Goal: Information Seeking & Learning: Find contact information

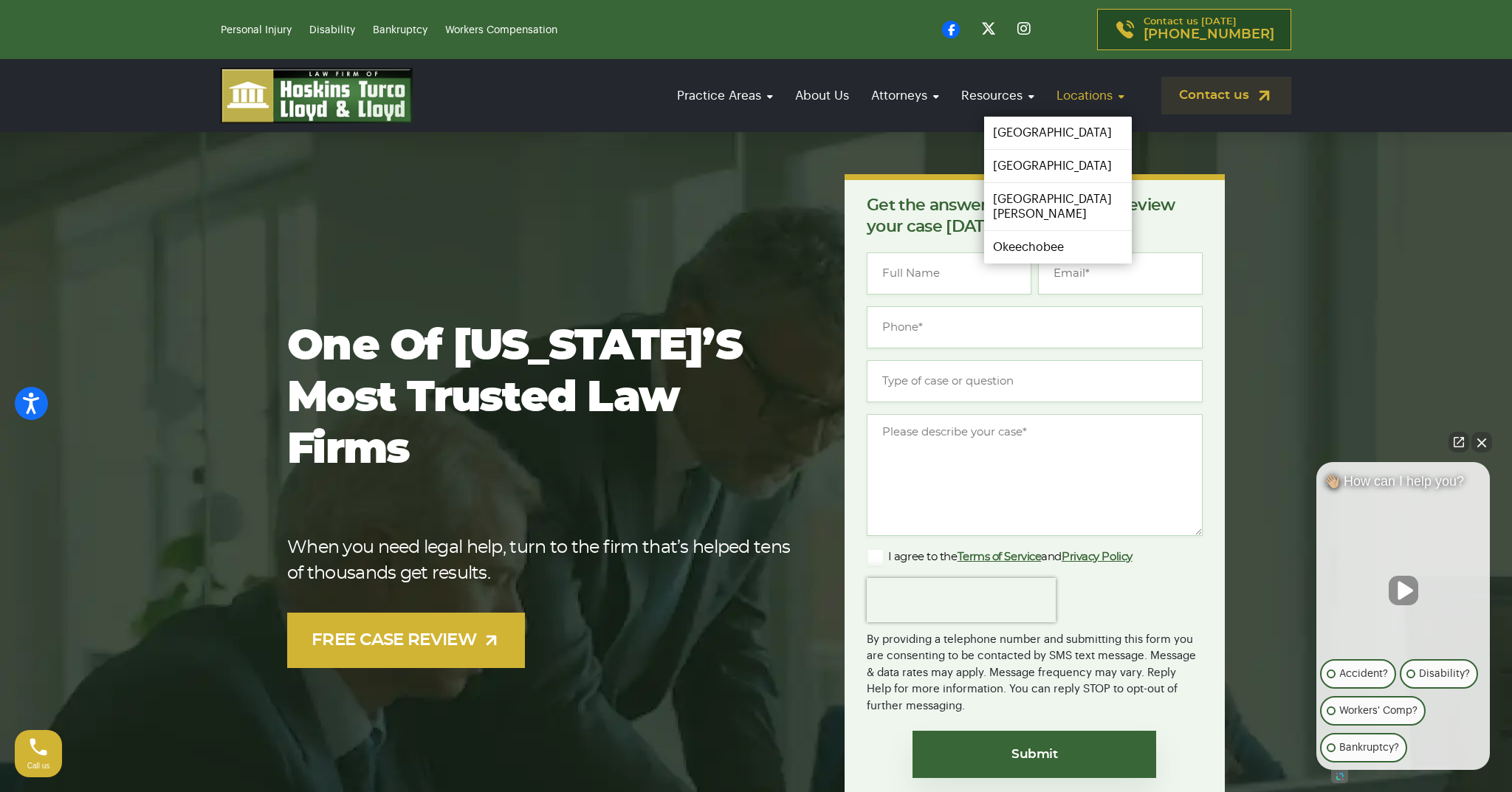
click at [1095, 94] on link "Locations" at bounding box center [1090, 95] width 83 height 42
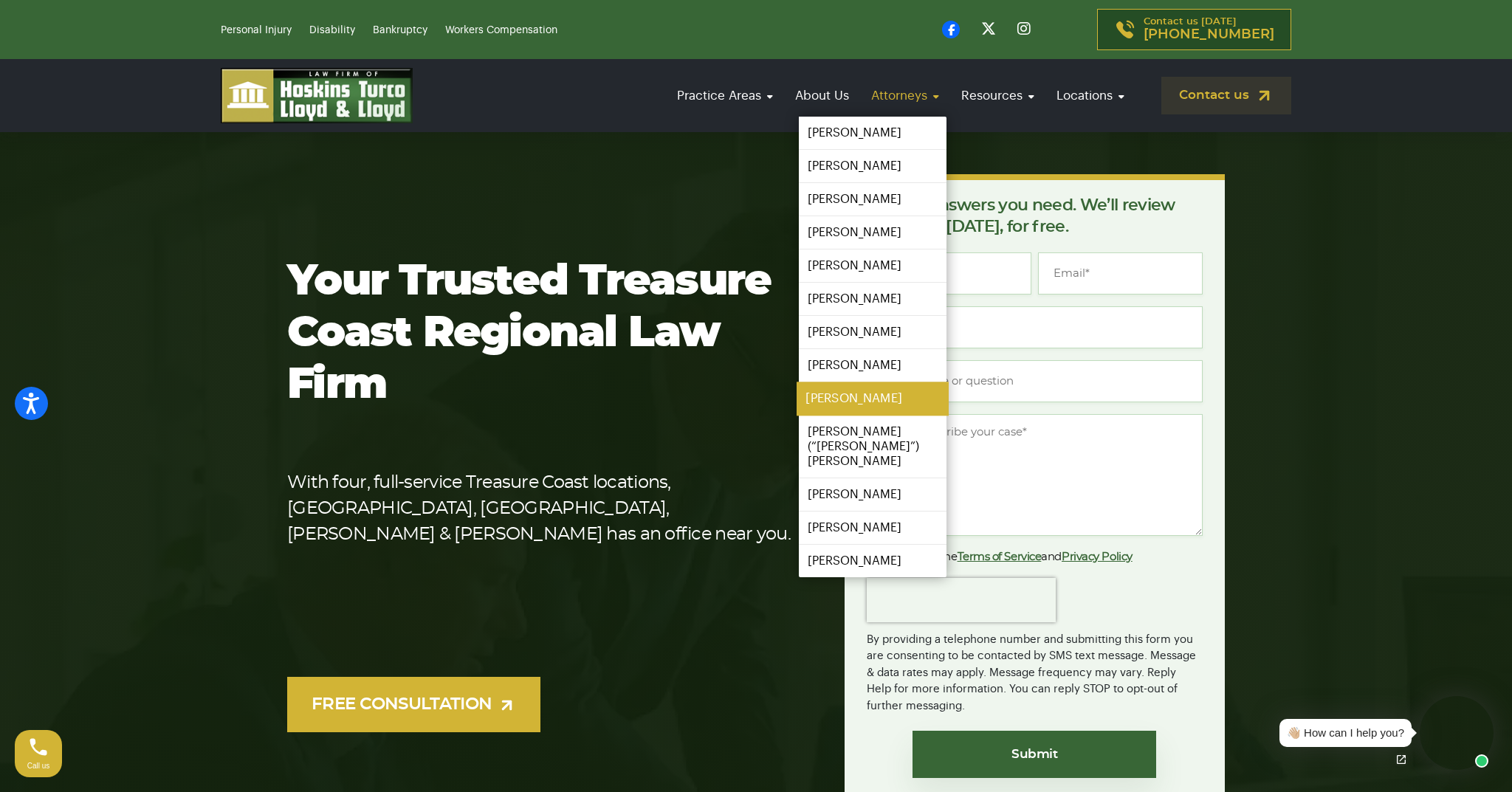
click at [830, 401] on link "[PERSON_NAME]" at bounding box center [872, 399] width 152 height 33
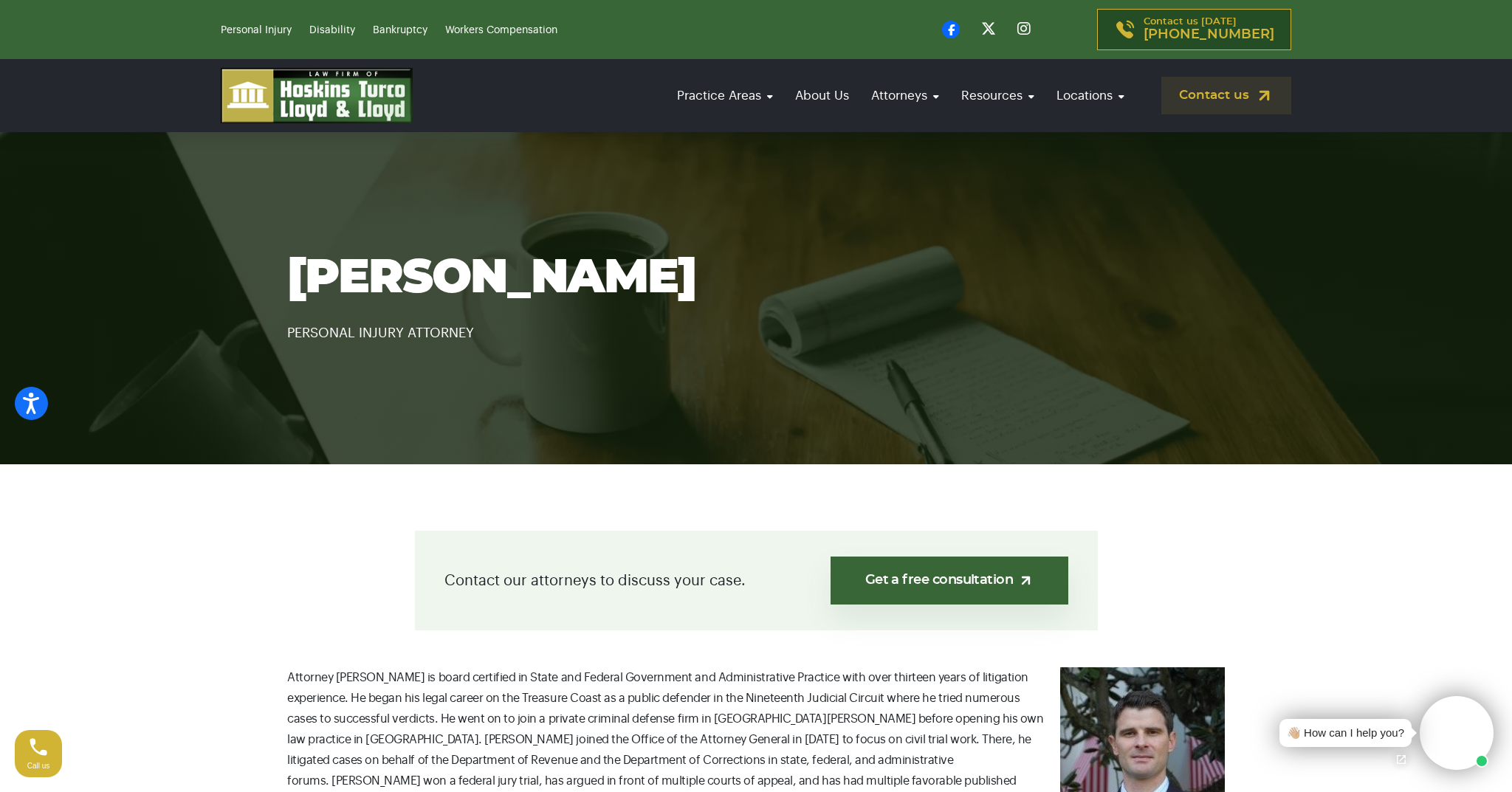
click at [541, 674] on p "Attorney Mark Urban is board certified in State and Federal Government and Admi…" at bounding box center [756, 740] width 938 height 145
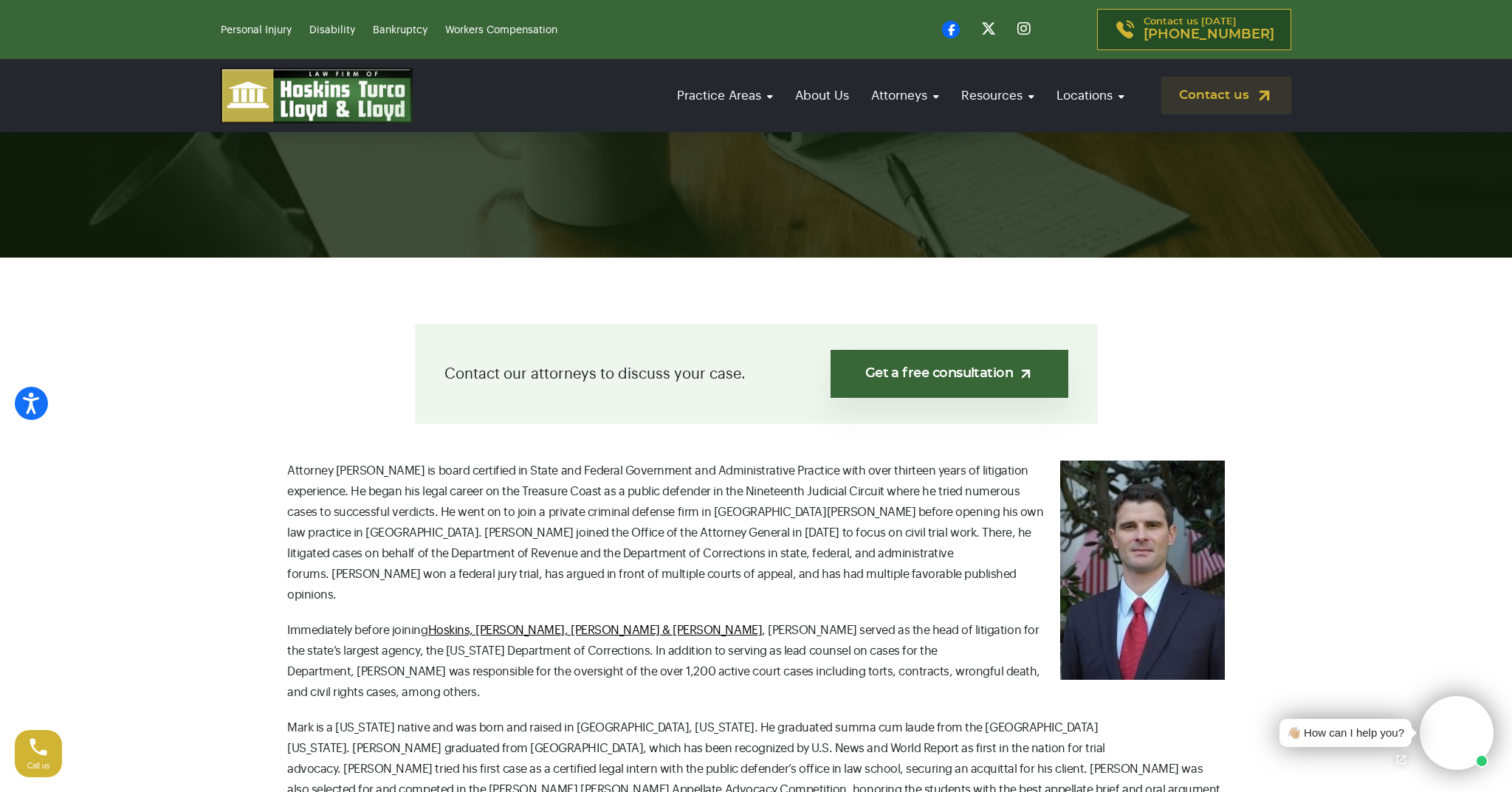
scroll to position [236, 0]
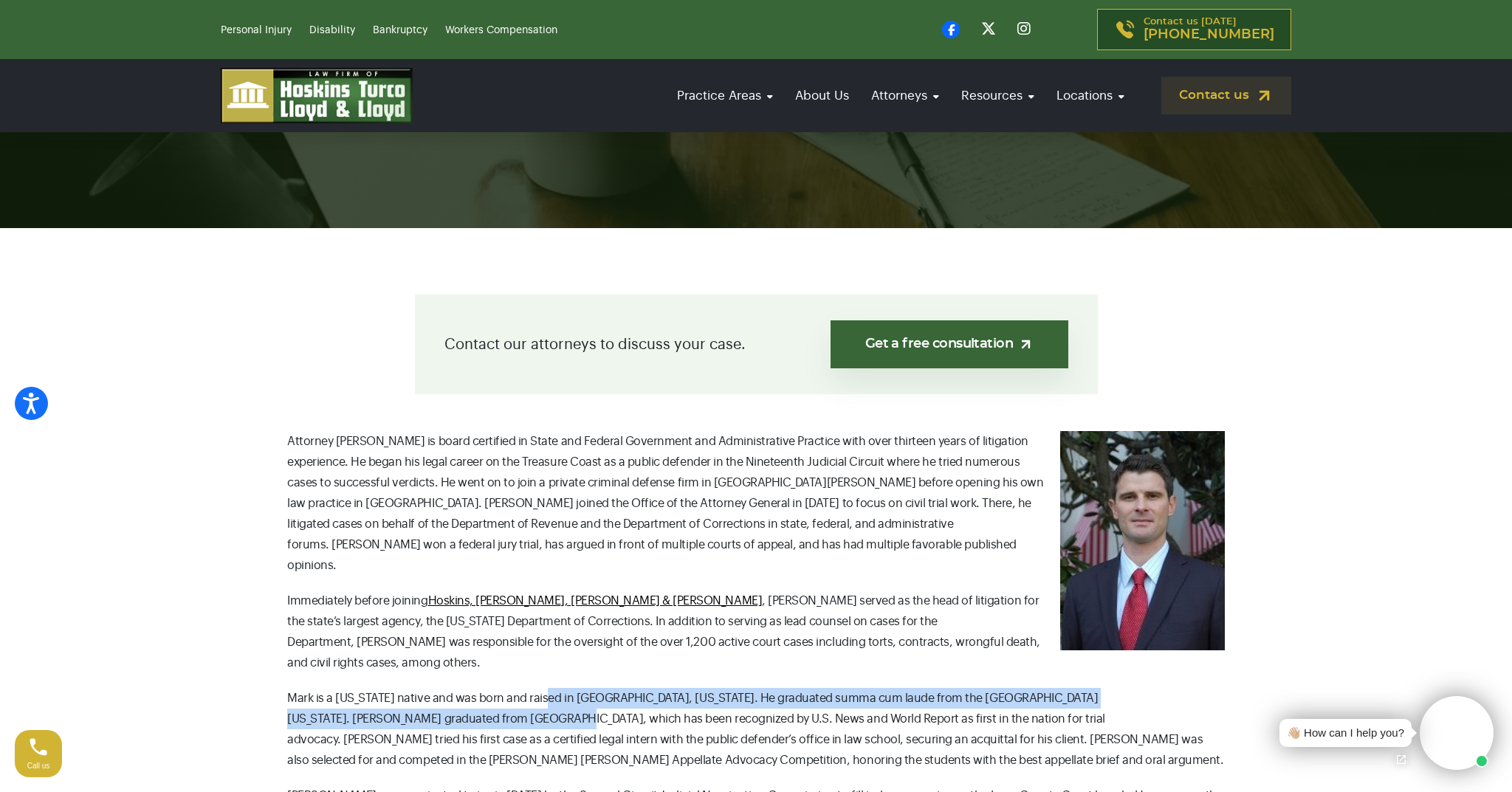
drag, startPoint x: 606, startPoint y: 689, endPoint x: 645, endPoint y: 686, distance: 39.1
click at [645, 688] on p "Mark is a Florida native and was born and raised in Sarasota, Florida. He gradu…" at bounding box center [756, 729] width 938 height 83
click at [643, 688] on p "Mark is a Florida native and was born and raised in Sarasota, Florida. He gradu…" at bounding box center [756, 729] width 938 height 83
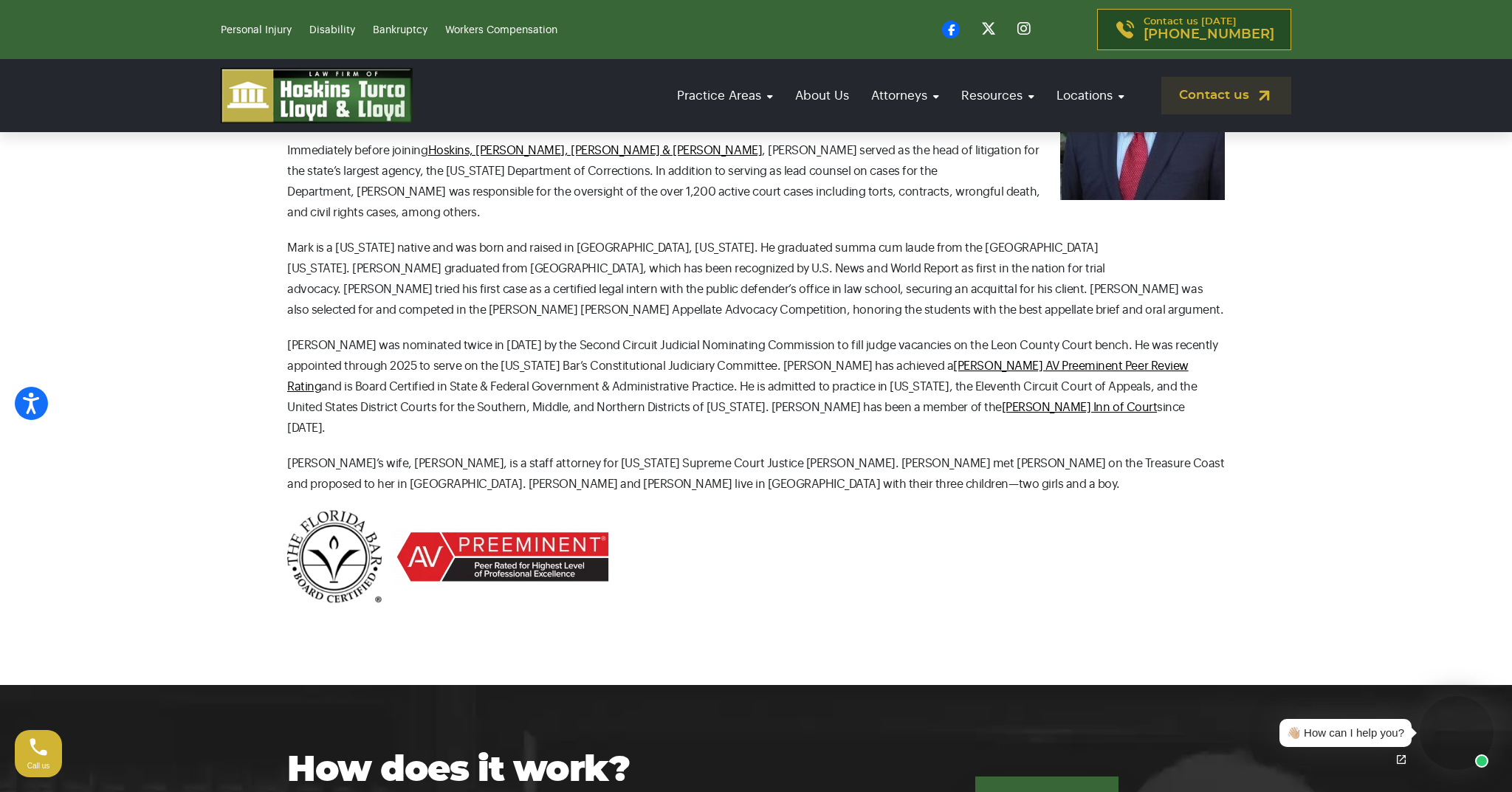
scroll to position [709, 0]
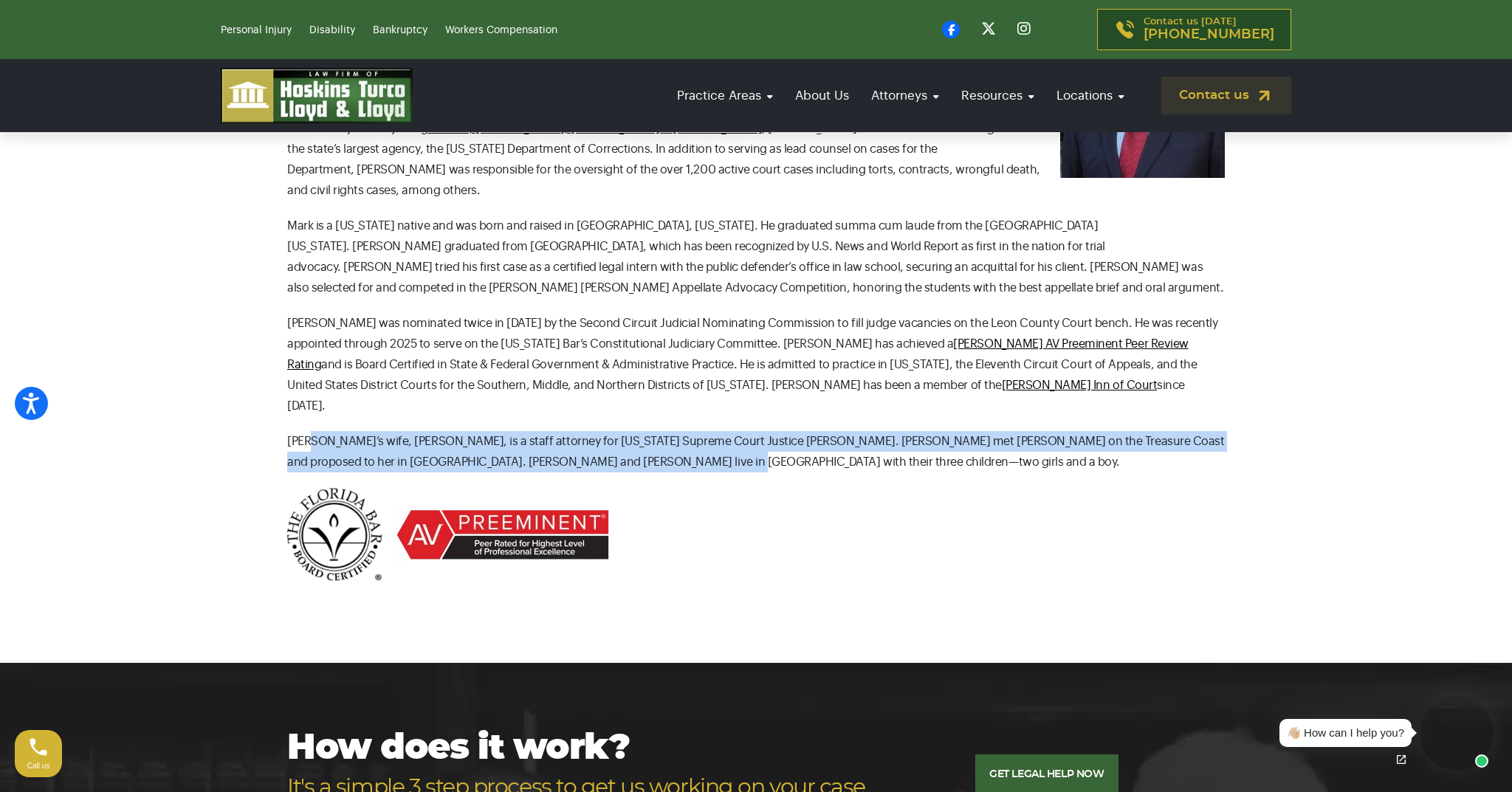
drag, startPoint x: 310, startPoint y: 381, endPoint x: 722, endPoint y: 398, distance: 412.4
click at [722, 432] on p "Mark’s wife, Renee, is a staff attorney for Florida Supreme Court Justice Charl…" at bounding box center [756, 452] width 938 height 42
drag, startPoint x: 773, startPoint y: 397, endPoint x: 760, endPoint y: 403, distance: 14.3
click at [760, 432] on p "Mark’s wife, Renee, is a staff attorney for Florida Supreme Court Justice Charl…" at bounding box center [756, 452] width 938 height 42
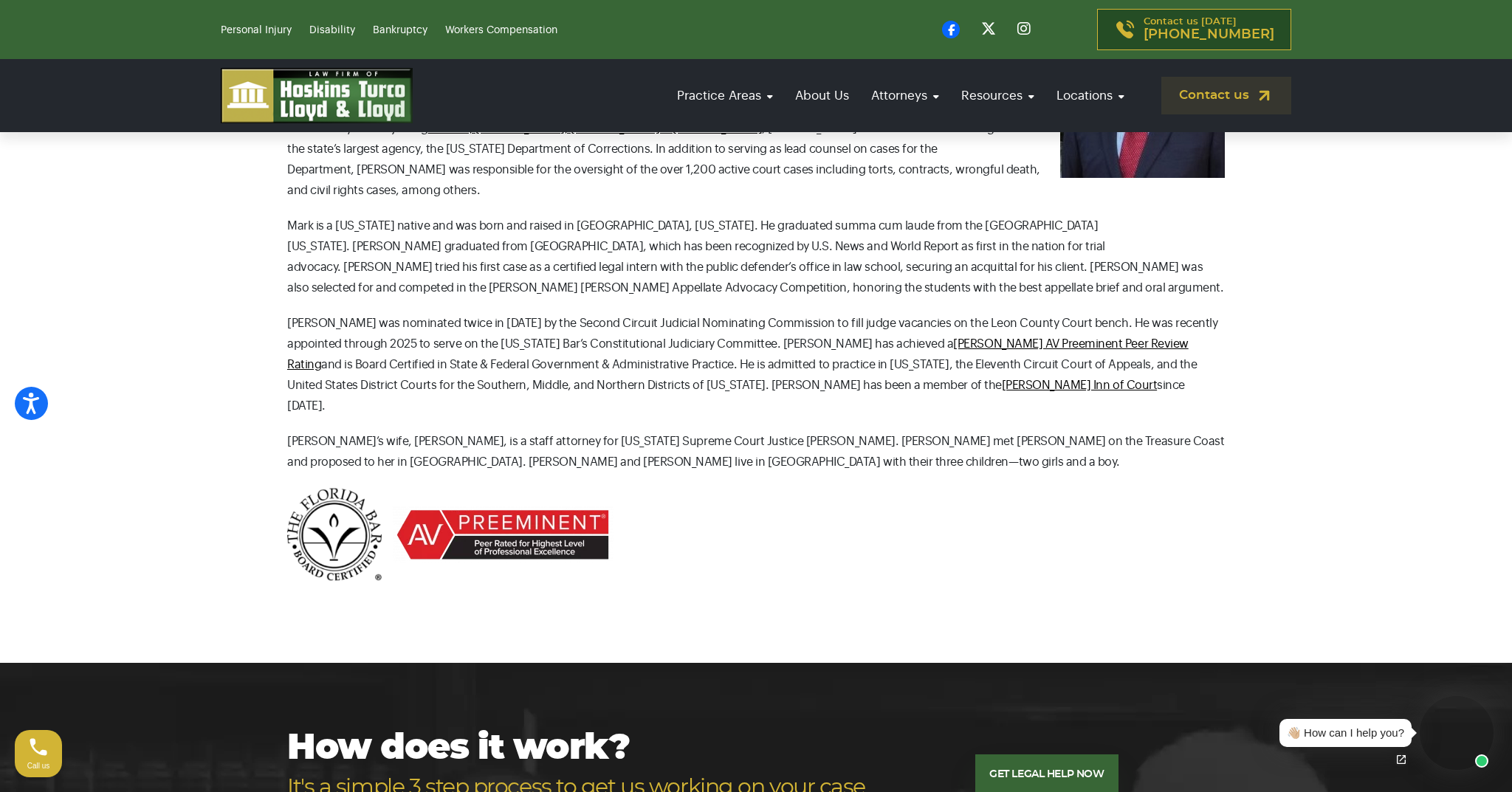
click at [760, 432] on p "Mark’s wife, Renee, is a staff attorney for Florida Supreme Court Justice Charl…" at bounding box center [756, 452] width 938 height 42
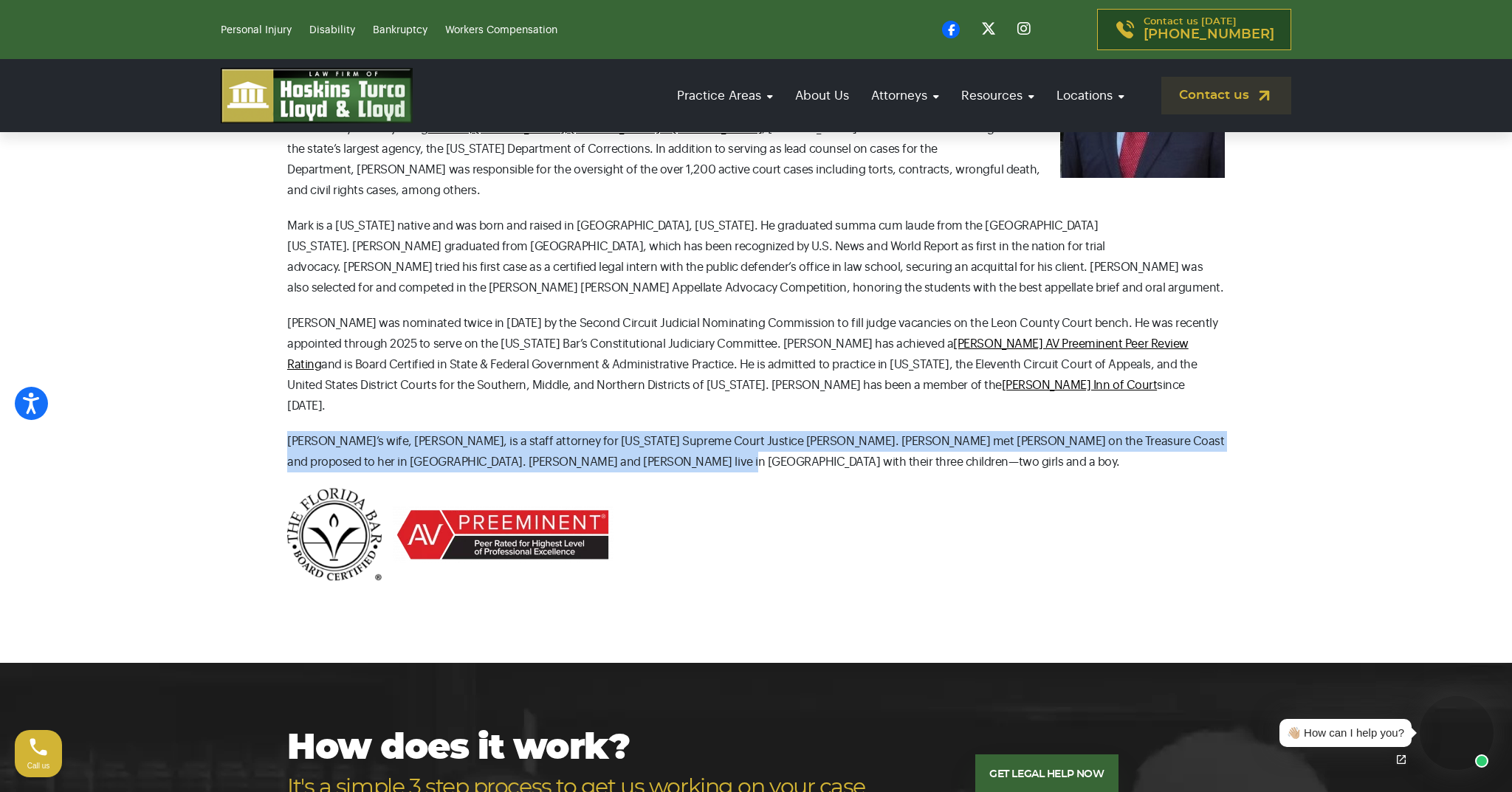
click at [642, 396] on div "Attorney Mark Urban is board certified in State and Federal Government and Admi…" at bounding box center [756, 270] width 938 height 623
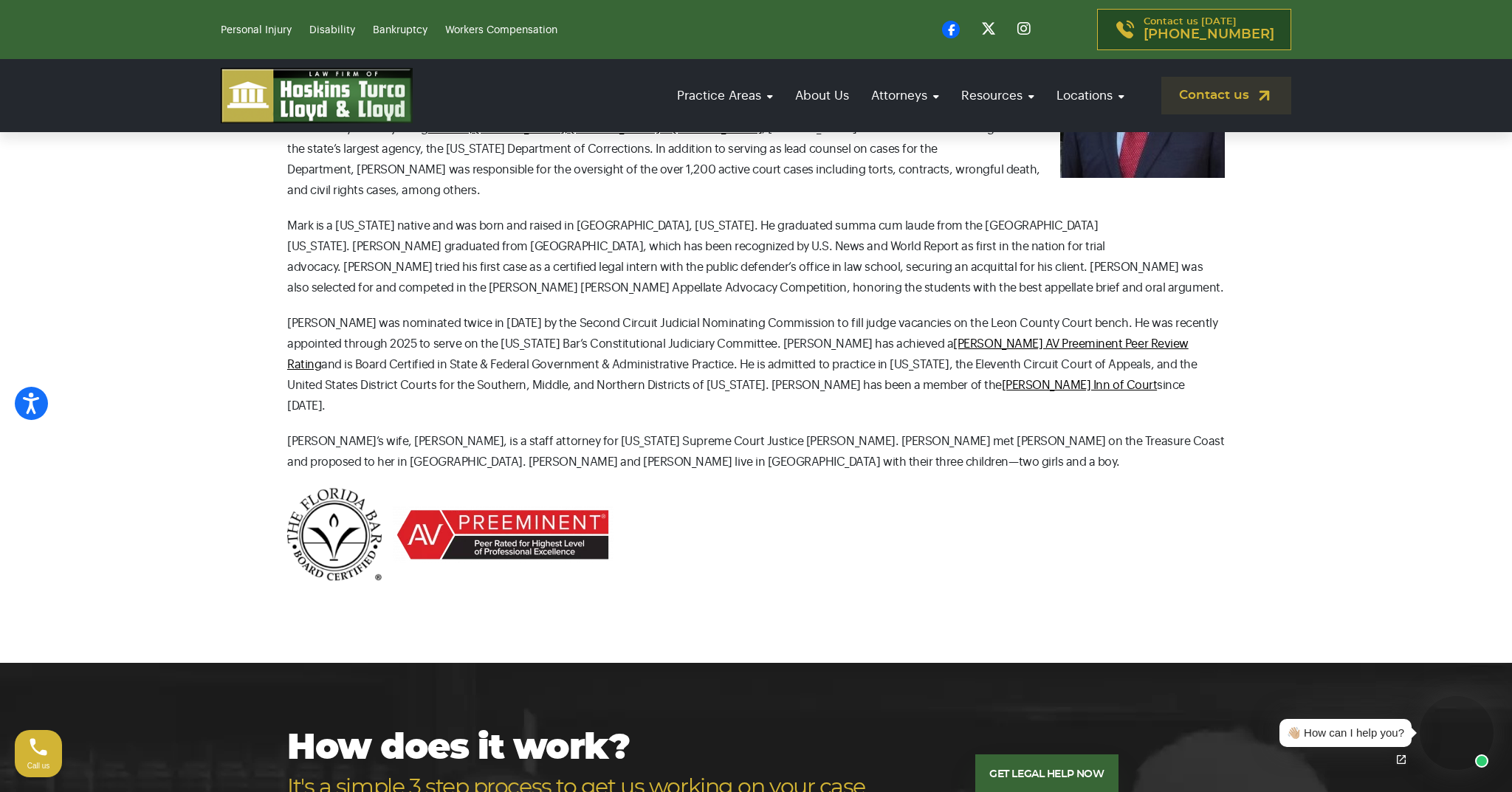
click at [652, 432] on p "Mark’s wife, Renee, is a staff attorney for Florida Supreme Court Justice Charl…" at bounding box center [756, 452] width 938 height 42
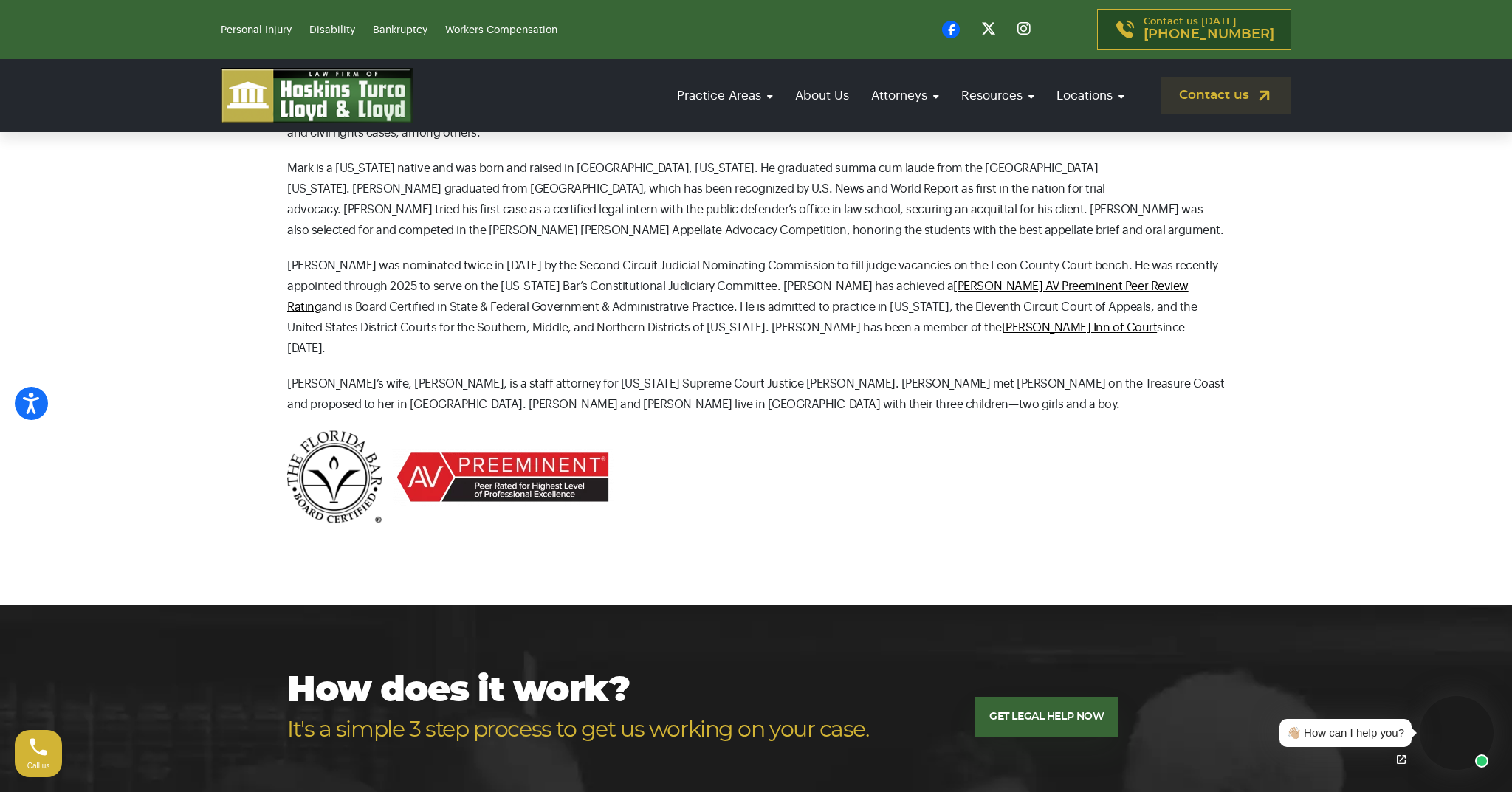
scroll to position [768, 0]
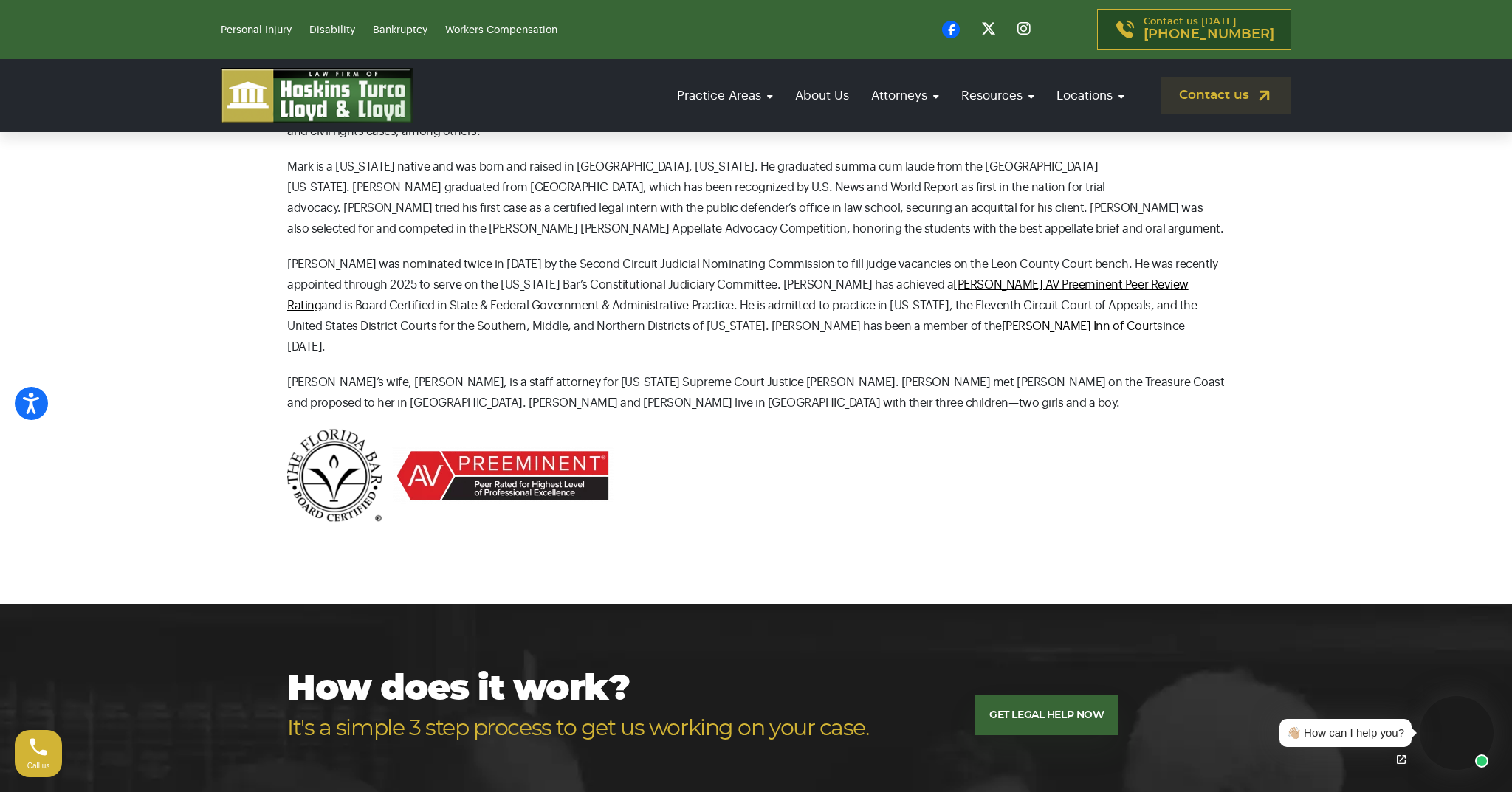
drag, startPoint x: 349, startPoint y: 218, endPoint x: 492, endPoint y: 271, distance: 152.5
click at [492, 271] on p "Mark was nominated twice in 2020 by the Second Circuit Judicial Nominating Comm…" at bounding box center [756, 305] width 938 height 103
click at [481, 266] on p "Mark was nominated twice in 2020 by the Second Circuit Judicial Nominating Comm…" at bounding box center [756, 305] width 938 height 103
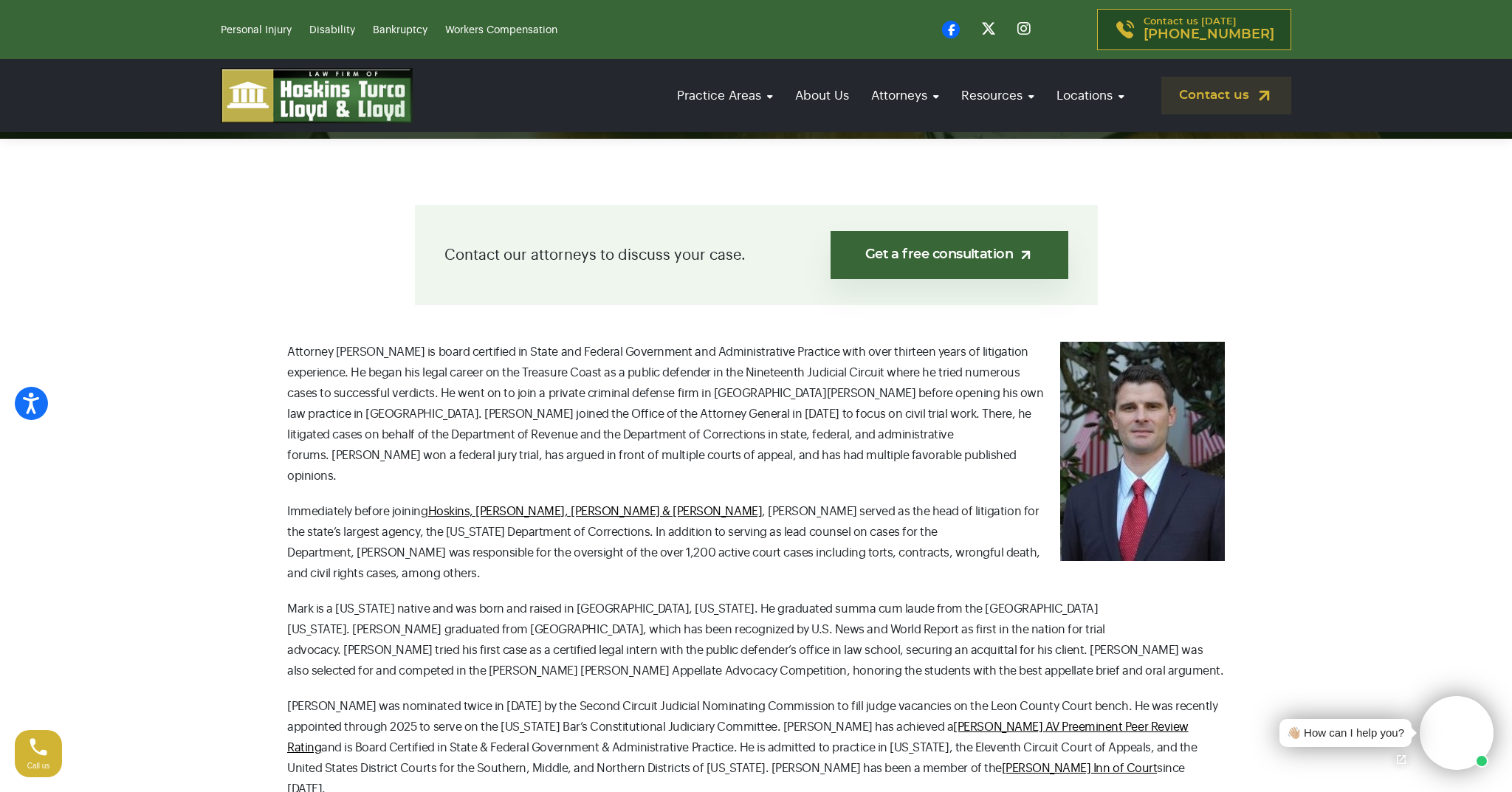
scroll to position [325, 0]
